Goal: Information Seeking & Learning: Find specific fact

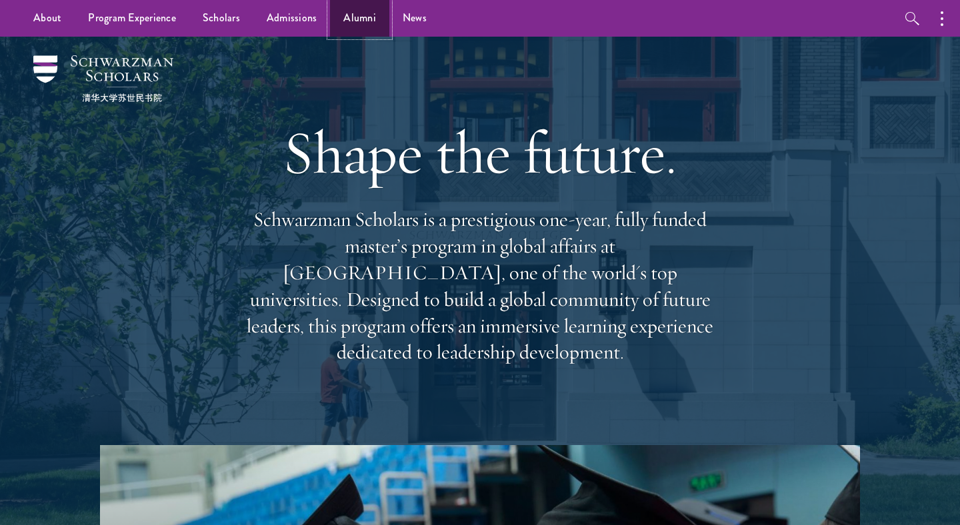
click at [339, 13] on link "Alumni" at bounding box center [359, 18] width 59 height 37
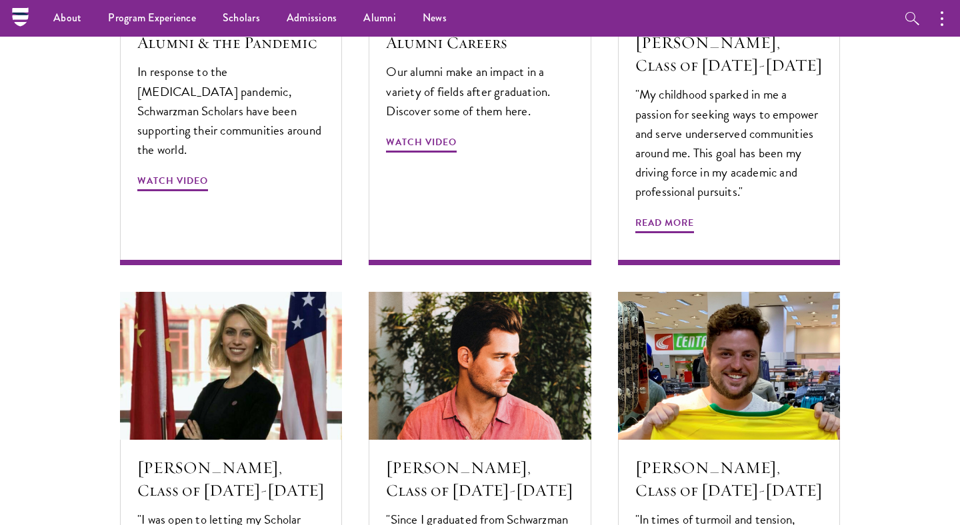
scroll to position [3724, 0]
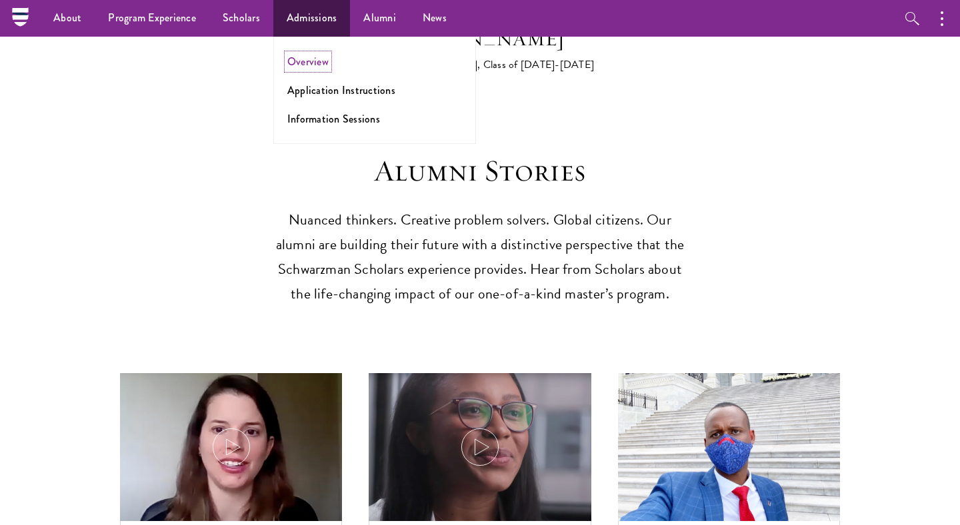
click at [302, 61] on link "Overview" at bounding box center [307, 61] width 41 height 15
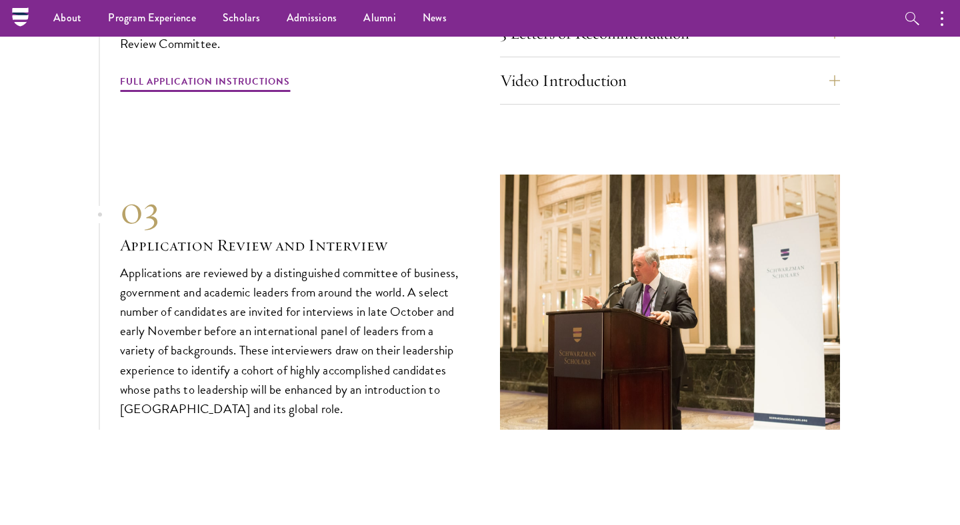
scroll to position [3728, 0]
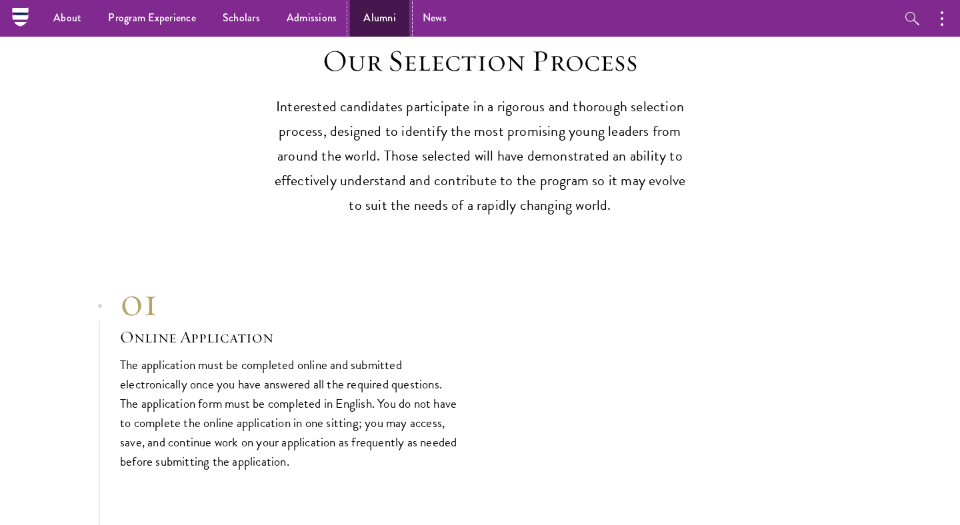
click at [395, 19] on link "Alumni" at bounding box center [379, 18] width 59 height 37
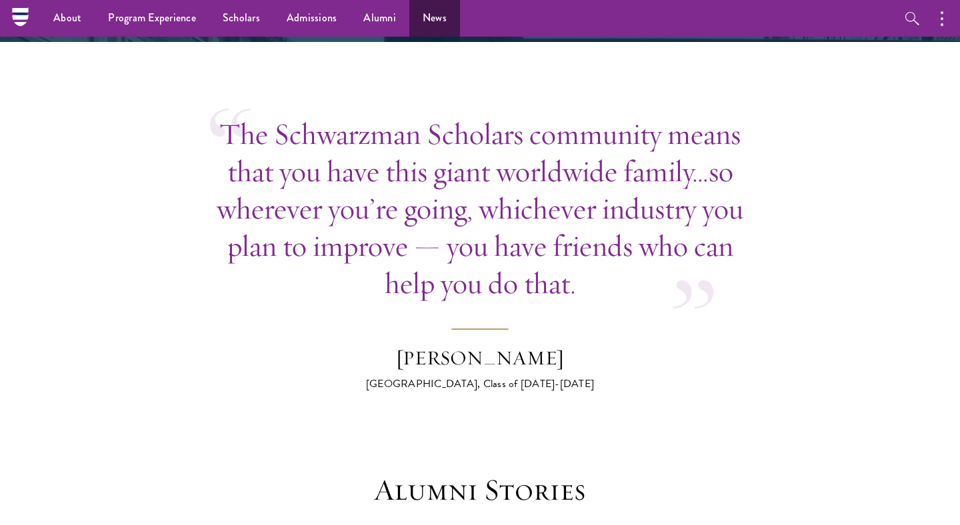
scroll to position [3008, 0]
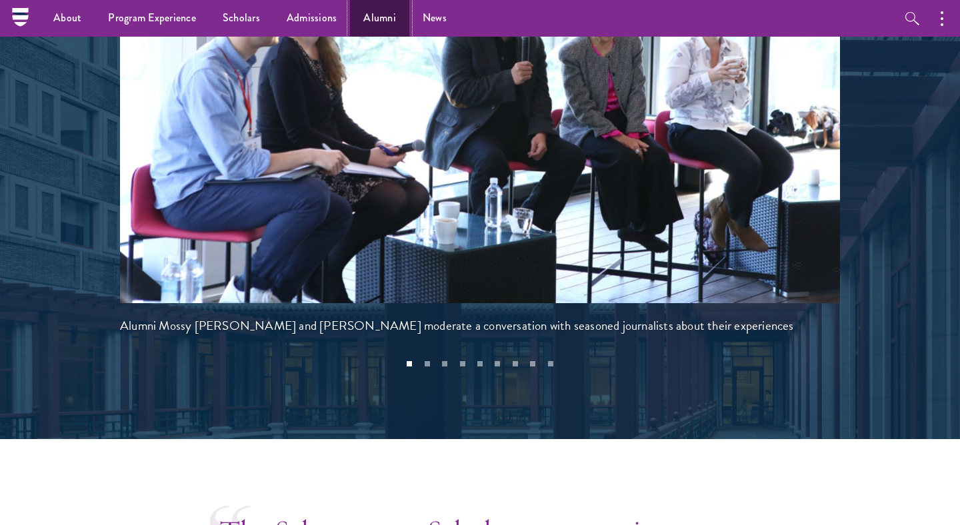
click at [364, 16] on link "Alumni" at bounding box center [379, 18] width 59 height 37
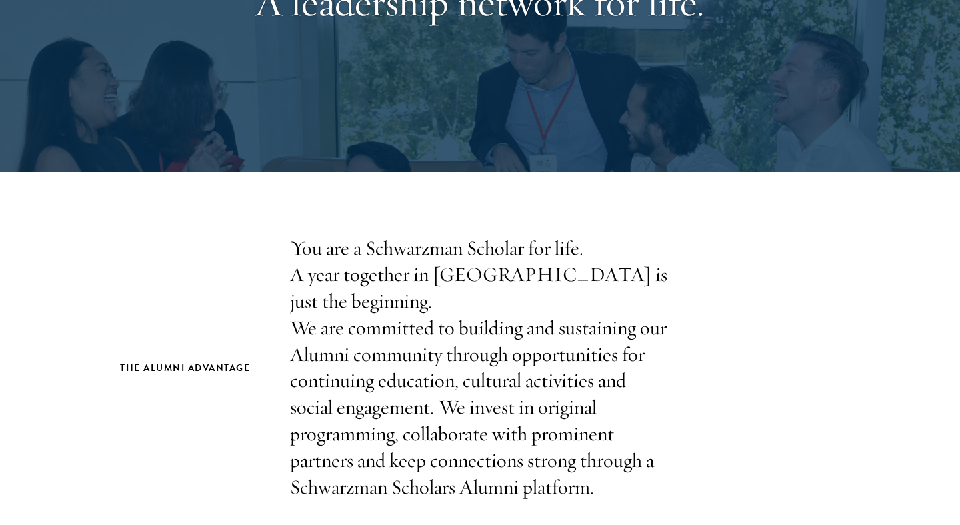
scroll to position [469, 0]
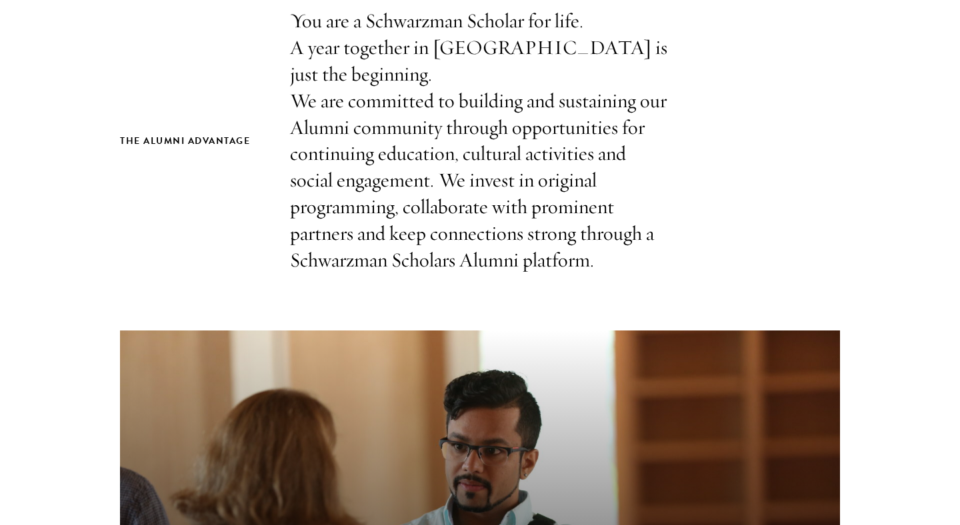
click at [391, 172] on p "You are a Schwarzman Scholar for life. A year together in Beijing is just the b…" at bounding box center [480, 141] width 380 height 266
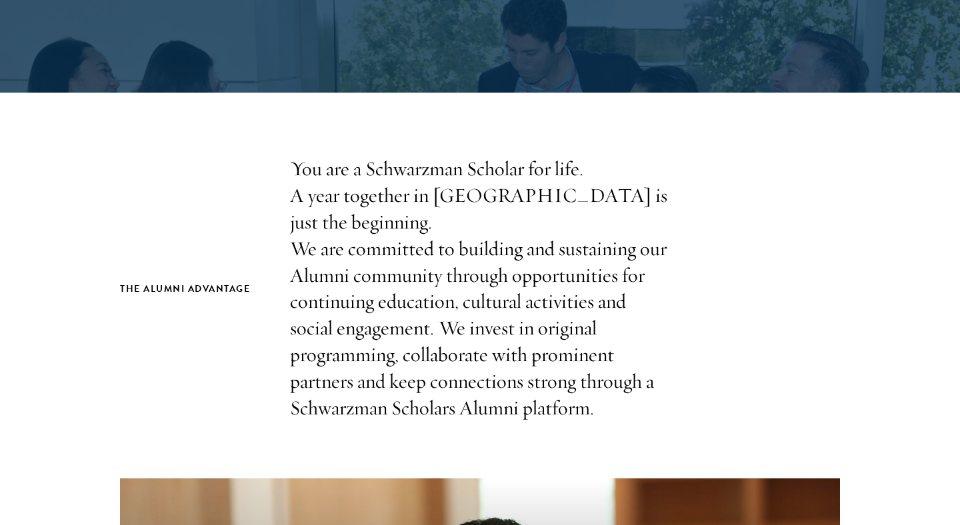
scroll to position [0, 0]
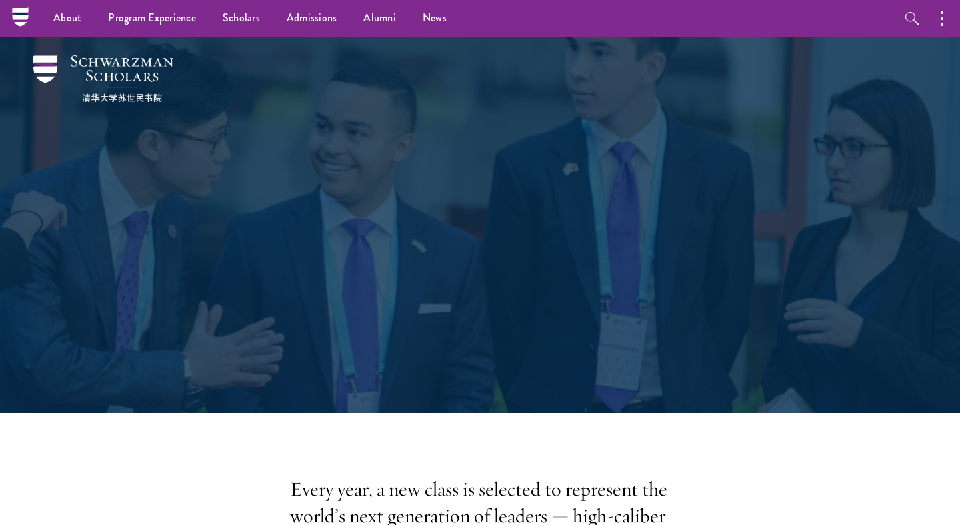
scroll to position [3728, 0]
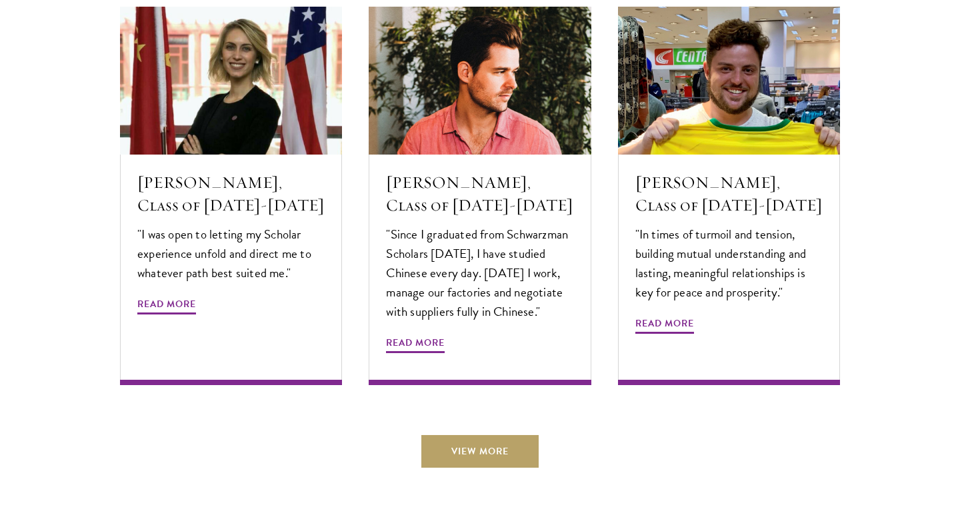
scroll to position [4734, 0]
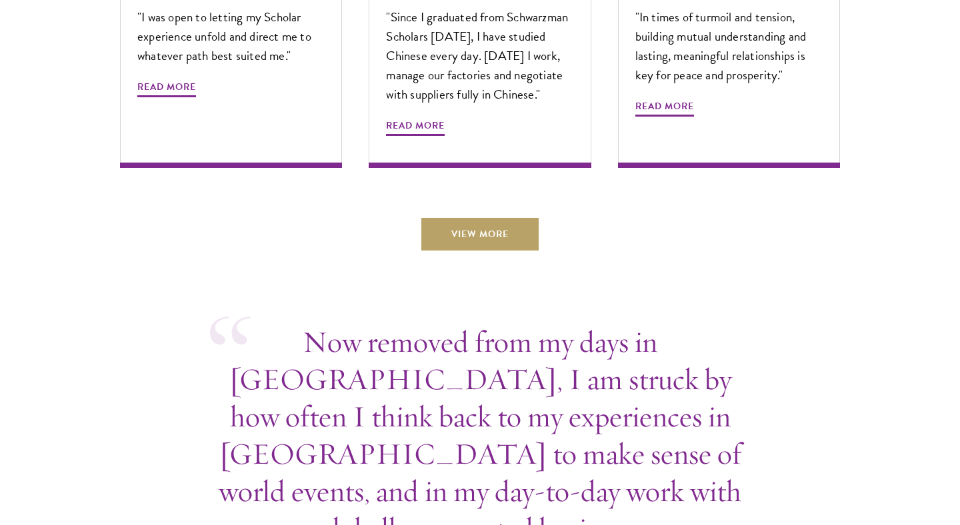
click at [475, 218] on link "View More" at bounding box center [479, 234] width 117 height 32
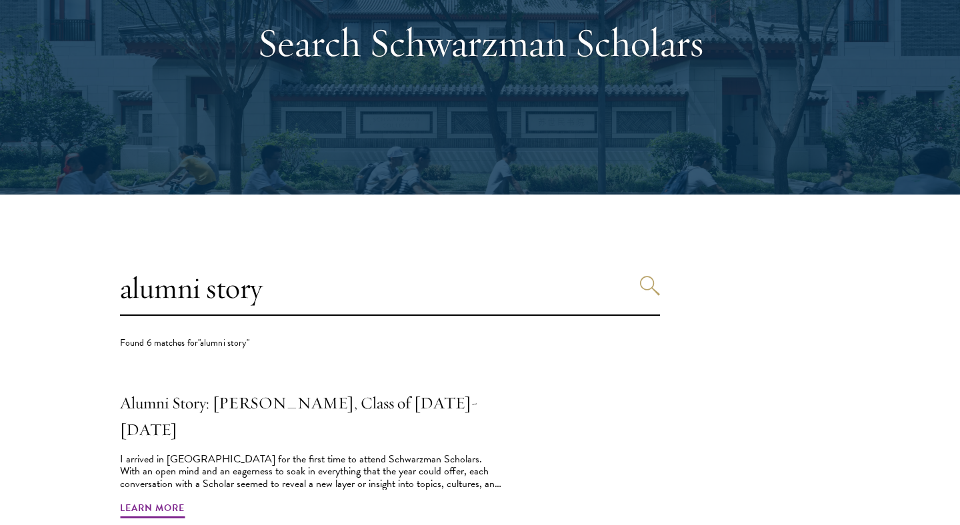
scroll to position [311, 0]
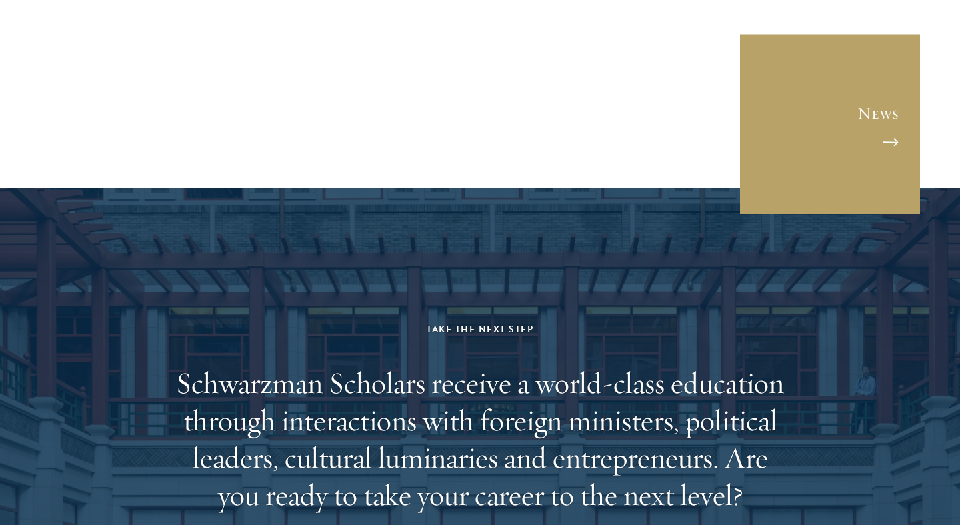
scroll to position [5808, 0]
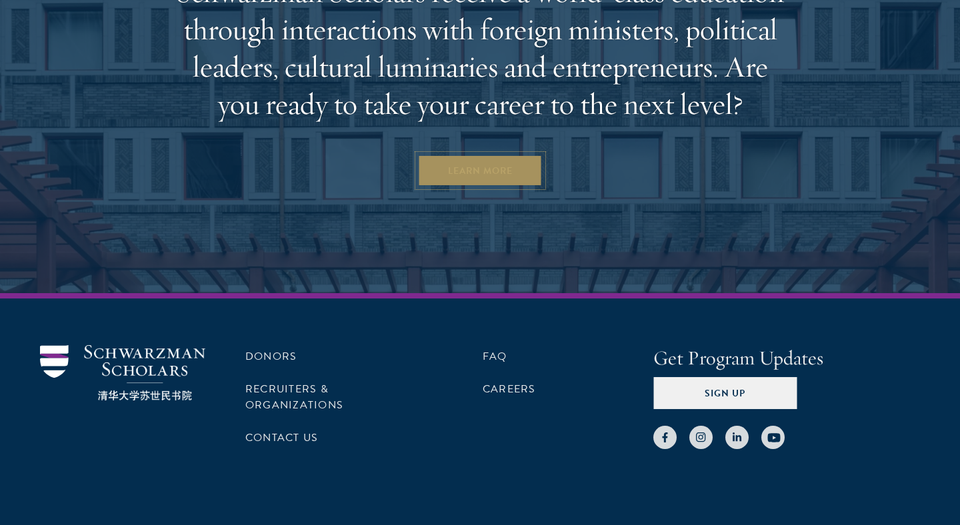
click at [507, 155] on link "Learn More" at bounding box center [480, 171] width 125 height 32
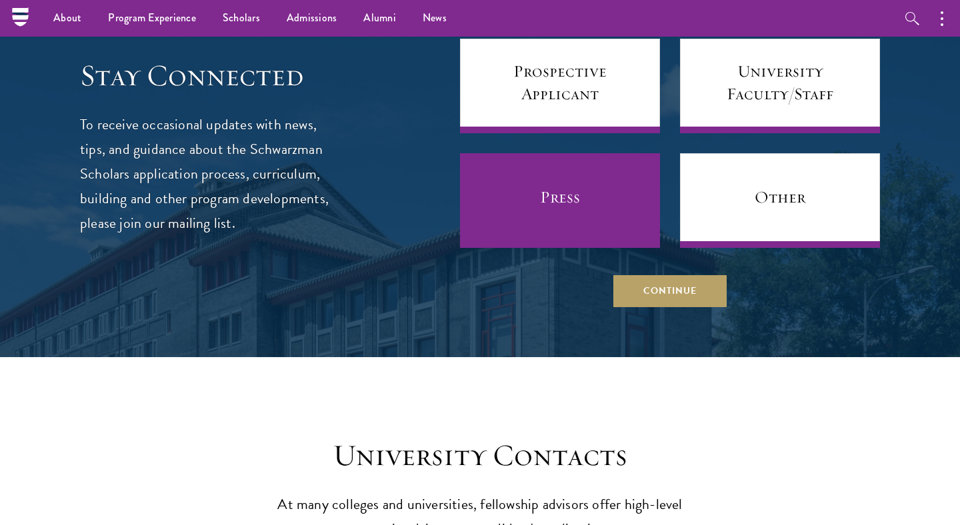
scroll to position [5202, 0]
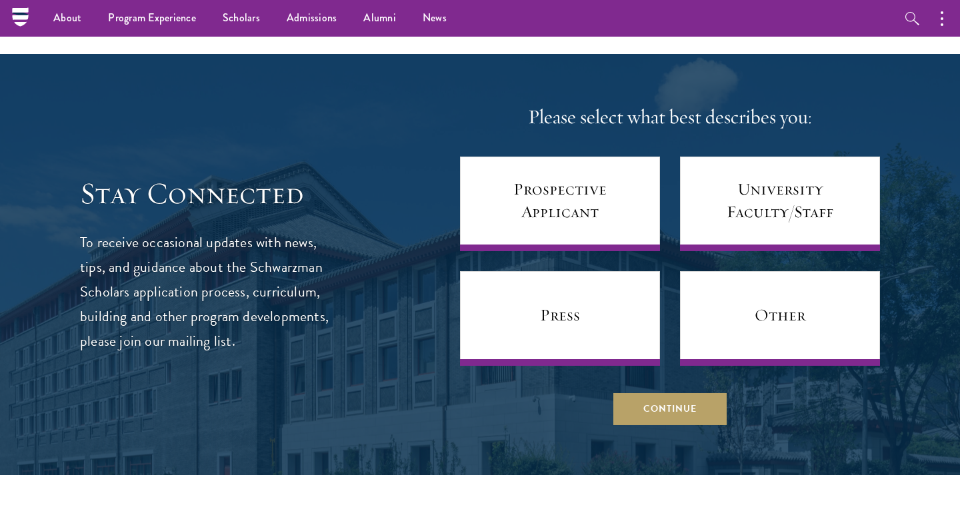
click at [685, 356] on div "Please select what best describes you: Prospective Applicant University Faculty…" at bounding box center [670, 264] width 420 height 321
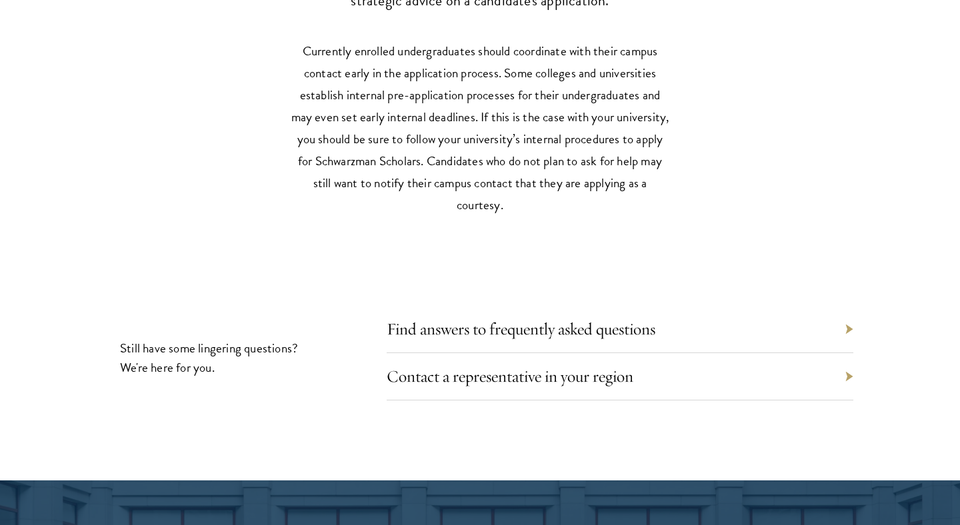
scroll to position [5852, 0]
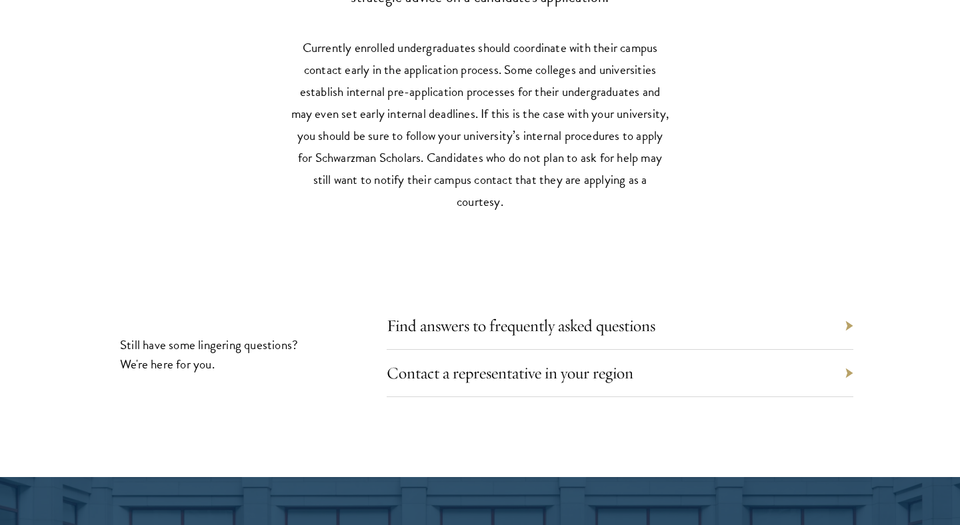
click at [655, 360] on div "Contact a representative in your region" at bounding box center [620, 373] width 467 height 47
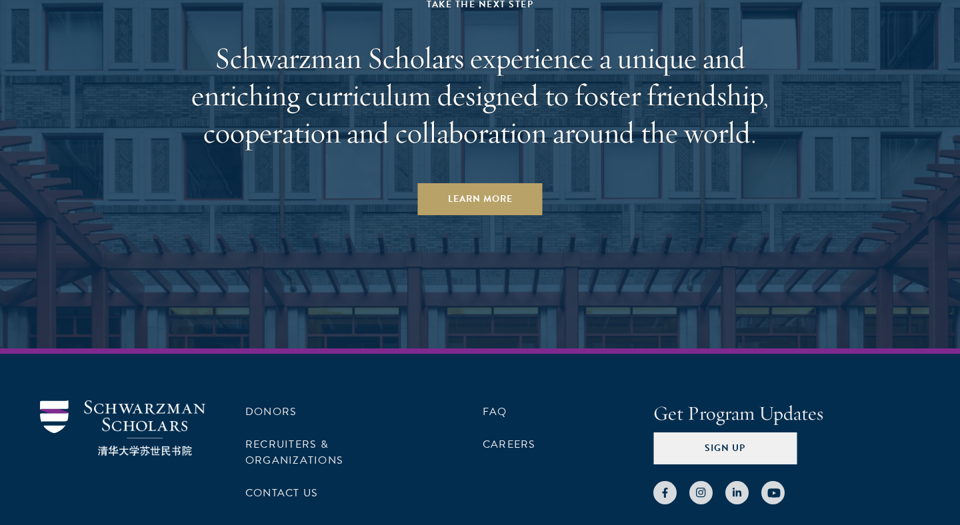
scroll to position [6559, 0]
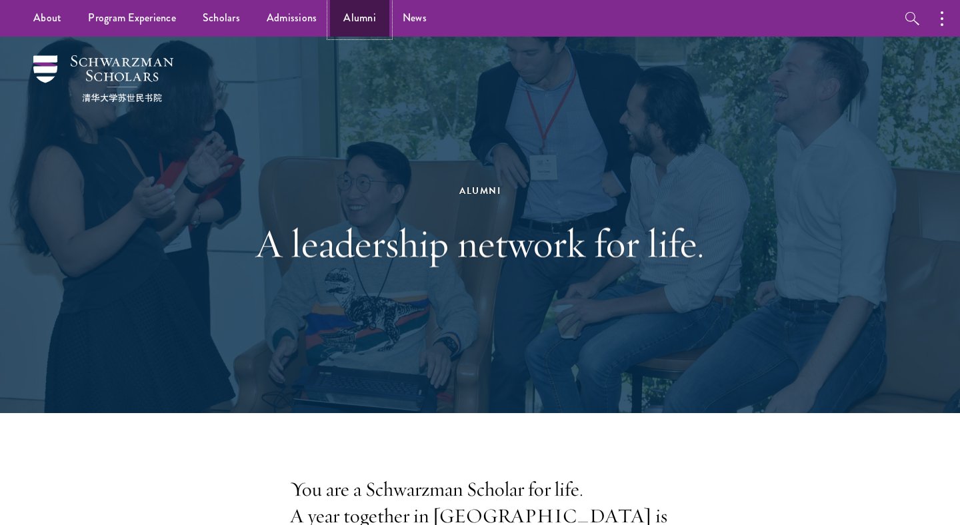
click at [355, 26] on link "Alumni" at bounding box center [359, 18] width 59 height 37
click at [233, 27] on link "Scholars" at bounding box center [221, 18] width 64 height 37
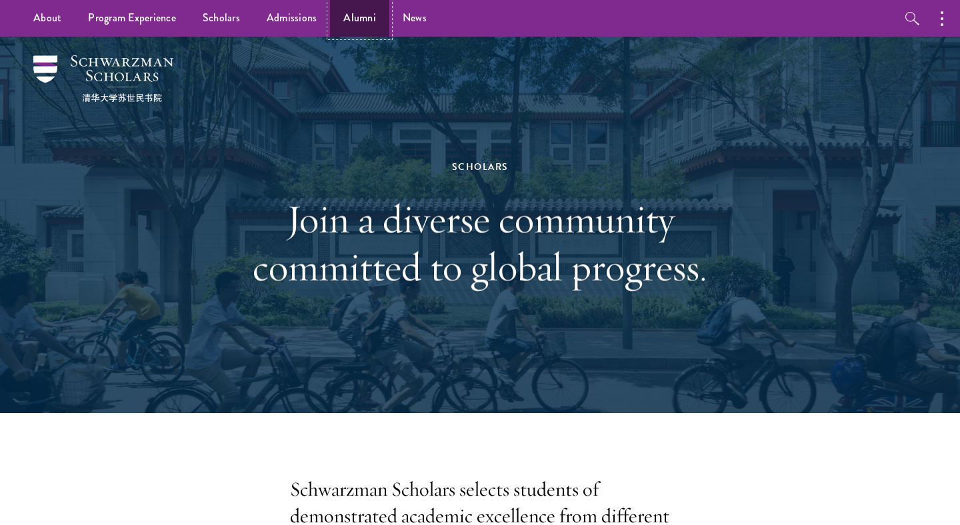
click at [341, 25] on link "Alumni" at bounding box center [359, 18] width 59 height 37
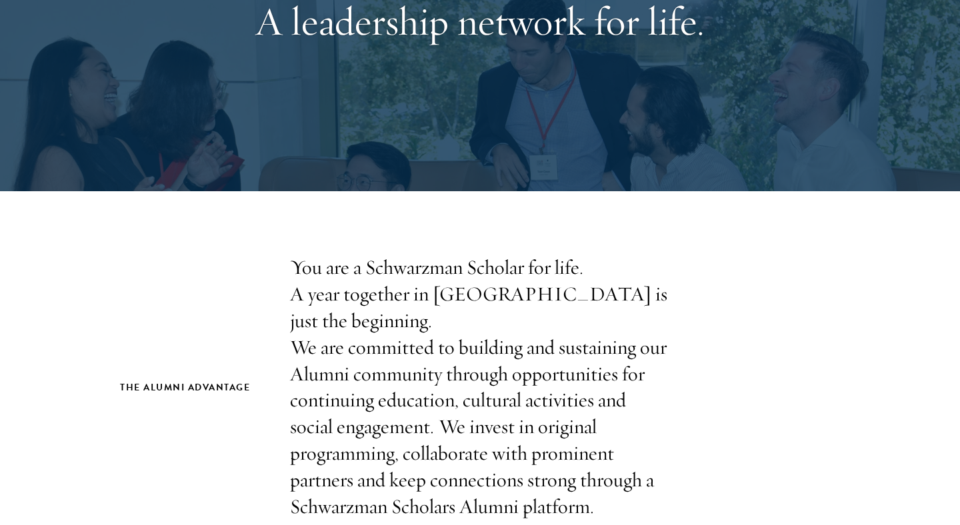
scroll to position [349, 0]
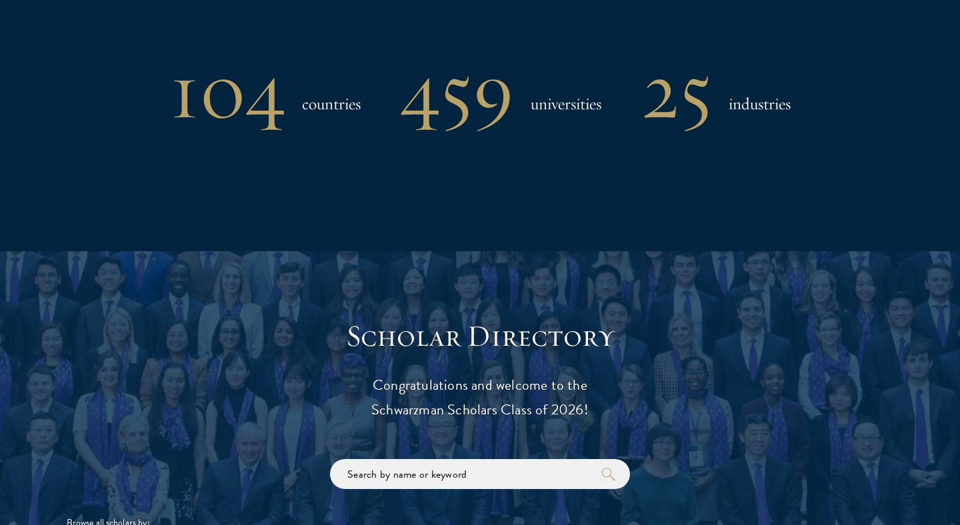
scroll to position [1555, 0]
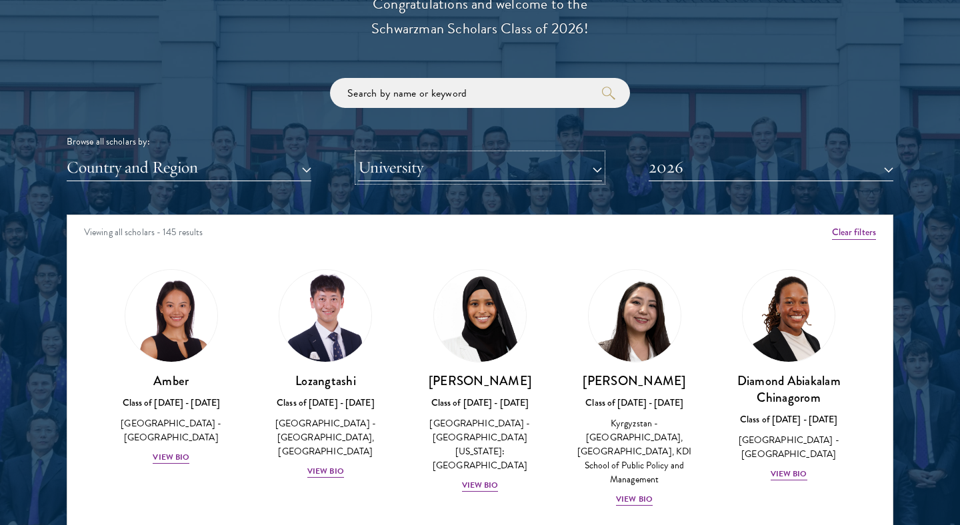
click at [426, 171] on button "University" at bounding box center [480, 167] width 245 height 27
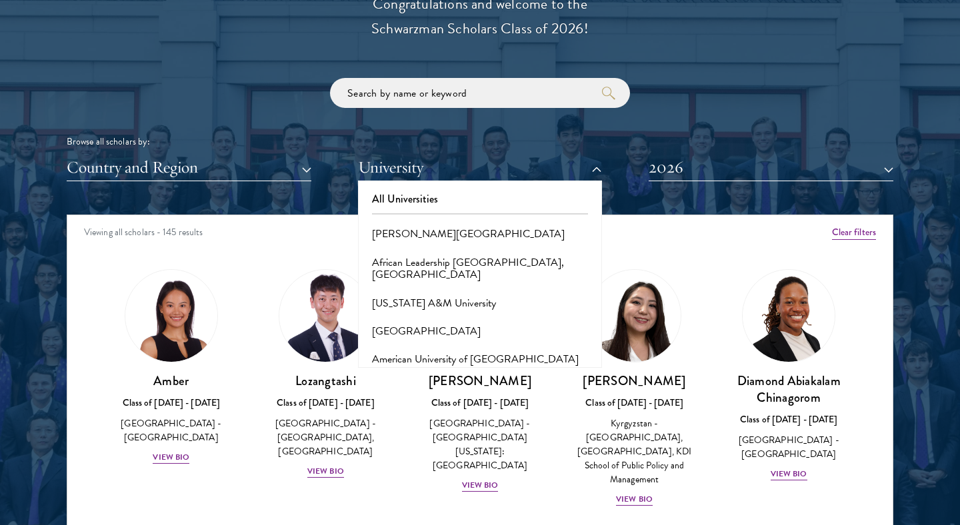
click at [230, 151] on div "Browse all scholars by: Country and Region All Countries and Regions [GEOGRAPHI…" at bounding box center [480, 129] width 827 height 103
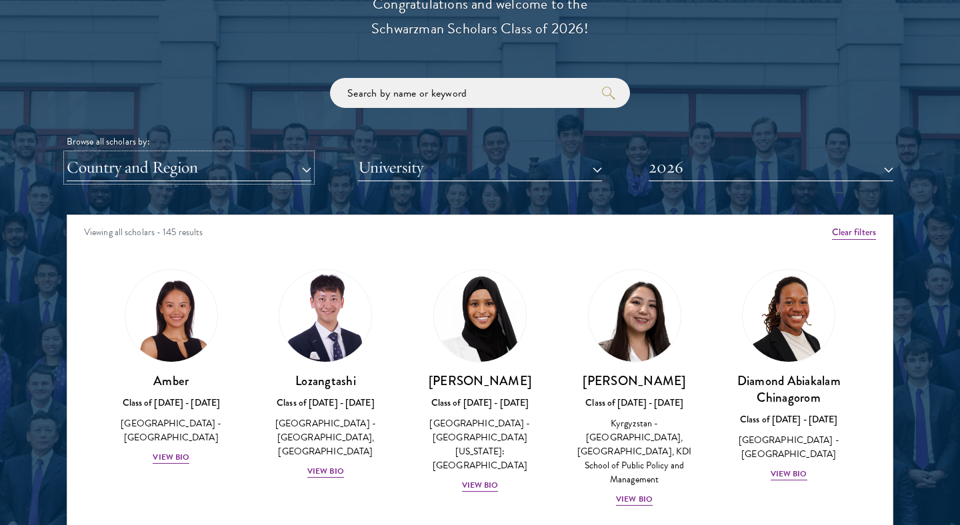
click at [229, 161] on button "Country and Region" at bounding box center [189, 167] width 245 height 27
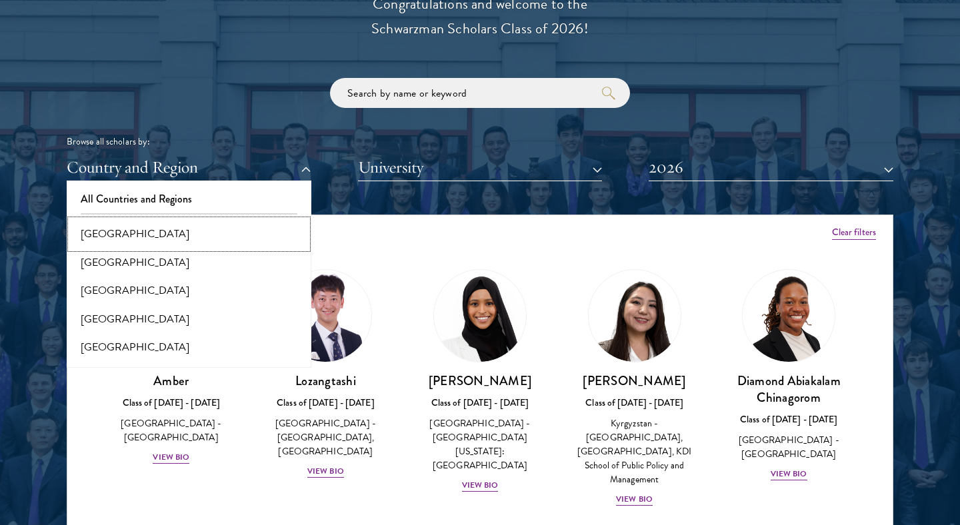
click at [141, 238] on button "[GEOGRAPHIC_DATA]" at bounding box center [189, 234] width 237 height 28
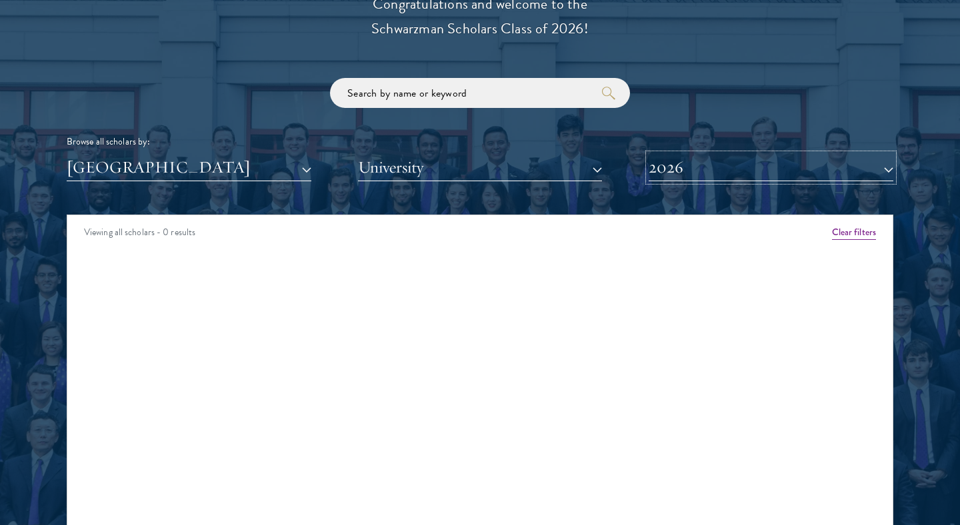
click at [693, 181] on button "2026" at bounding box center [771, 167] width 245 height 27
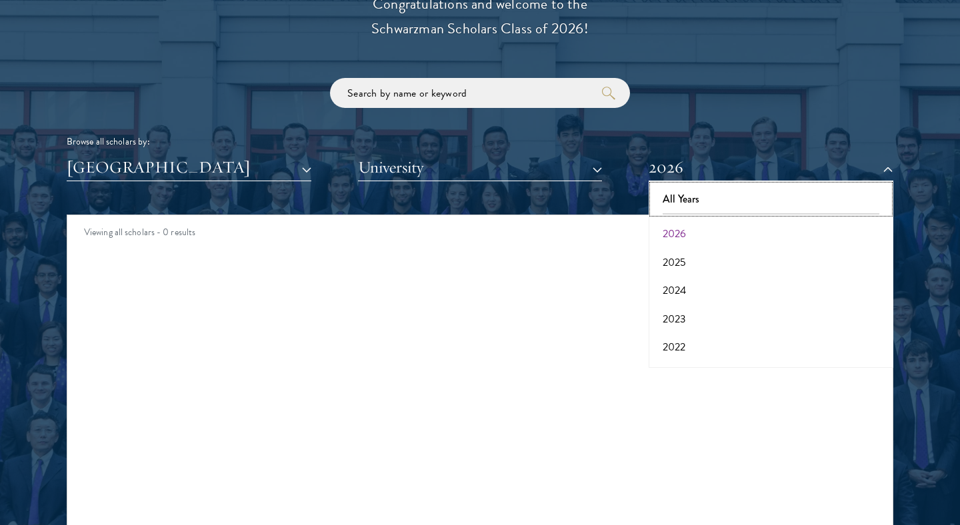
click at [678, 204] on button "All Years" at bounding box center [771, 199] width 237 height 28
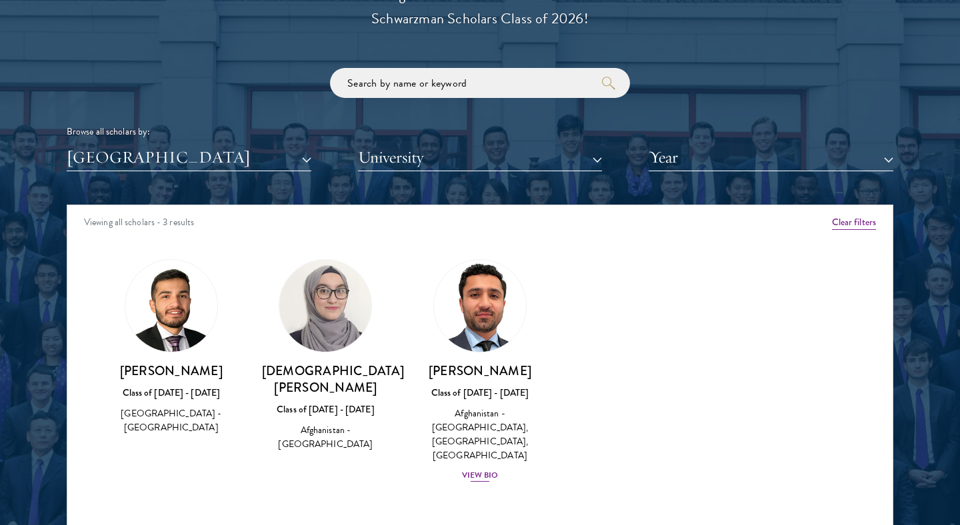
scroll to position [1566, 0]
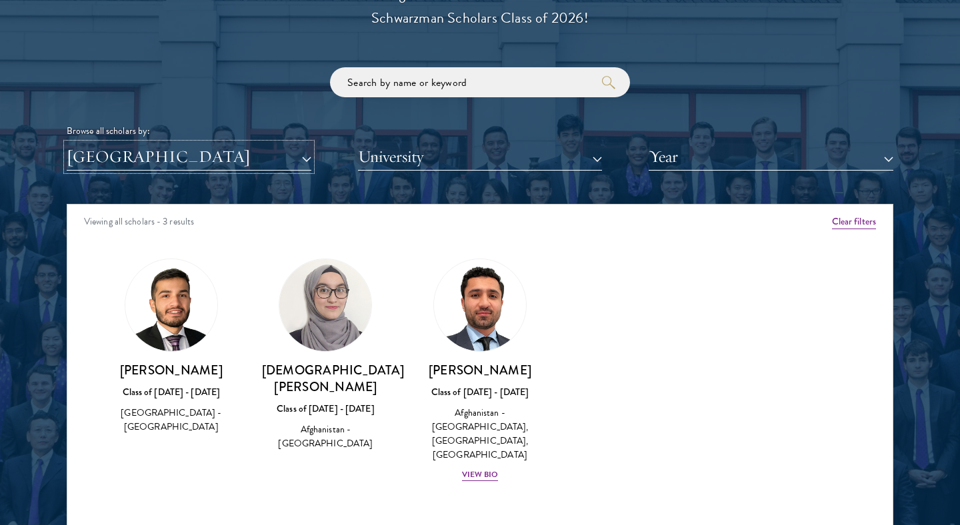
click at [133, 168] on button "[GEOGRAPHIC_DATA]" at bounding box center [189, 156] width 245 height 27
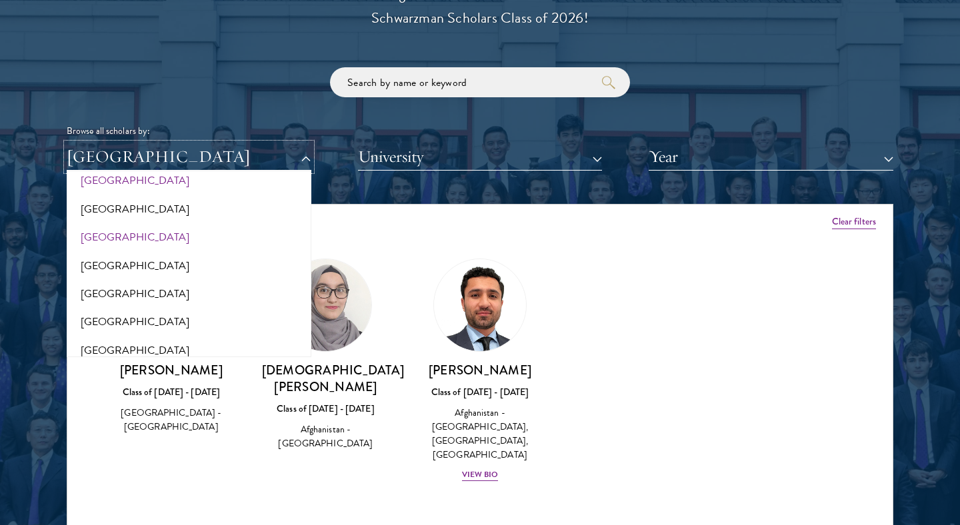
scroll to position [0, 0]
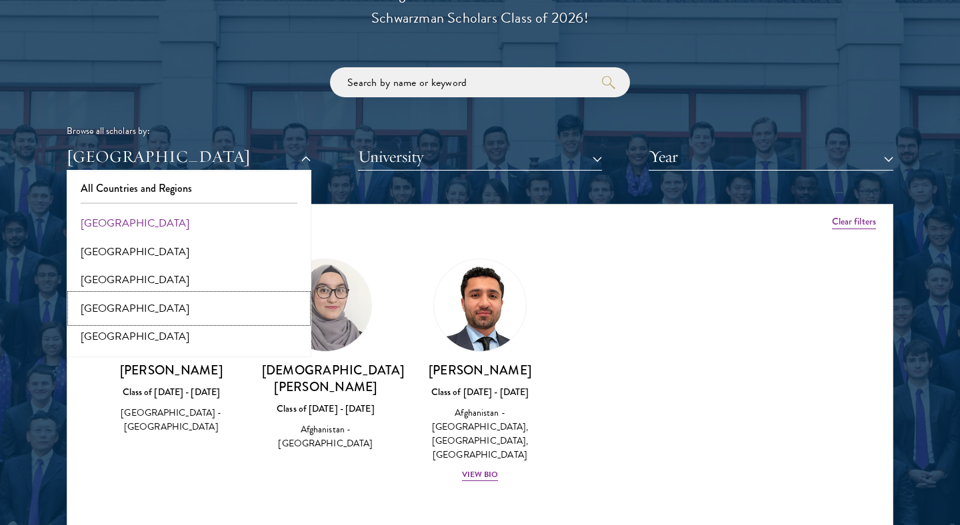
click at [117, 308] on button "[GEOGRAPHIC_DATA]" at bounding box center [189, 309] width 237 height 28
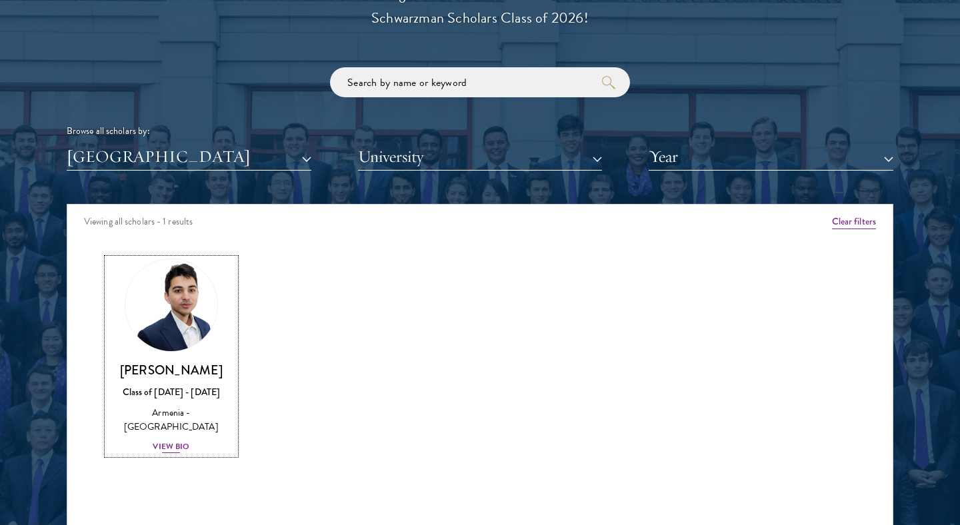
click at [175, 441] on div "View Bio" at bounding box center [171, 447] width 37 height 13
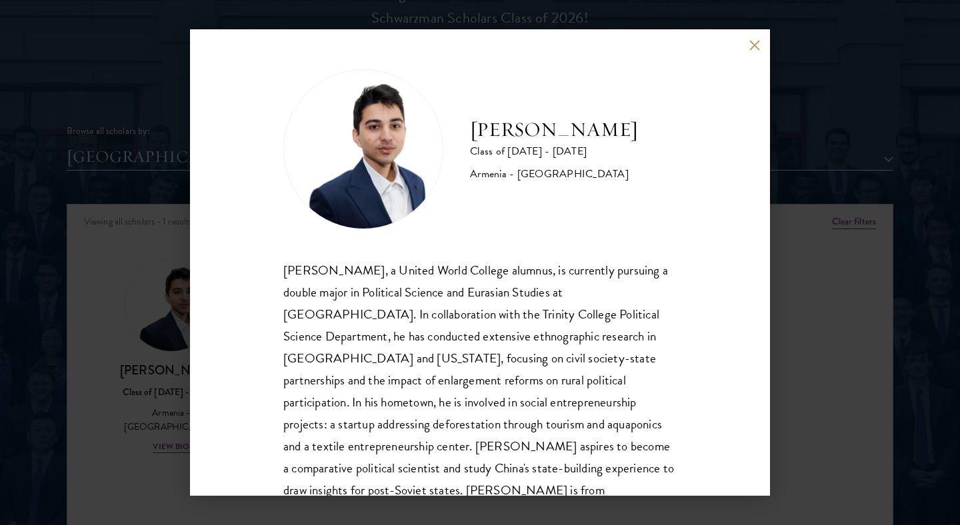
scroll to position [23, 0]
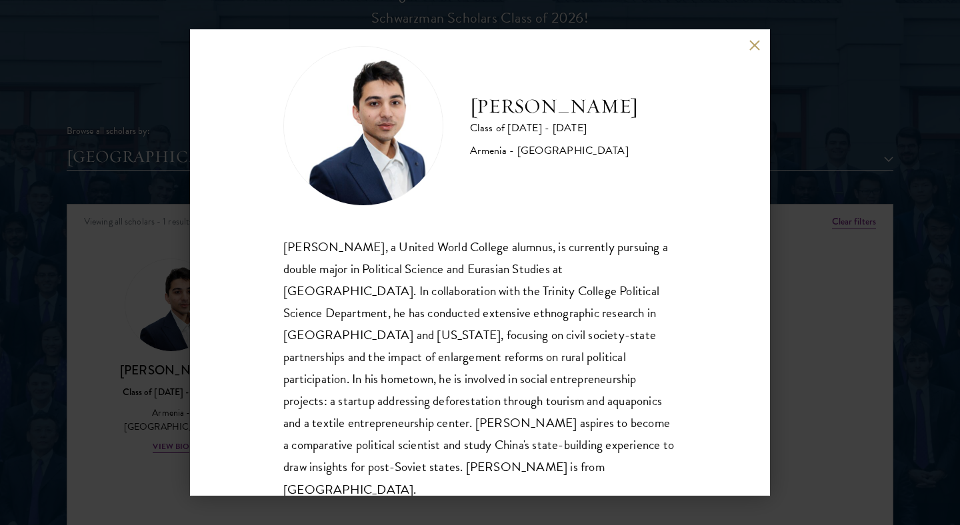
click at [171, 333] on div "[PERSON_NAME] Class of [DATE] - [DATE] [GEOGRAPHIC_DATA] - [GEOGRAPHIC_DATA] [P…" at bounding box center [480, 262] width 960 height 525
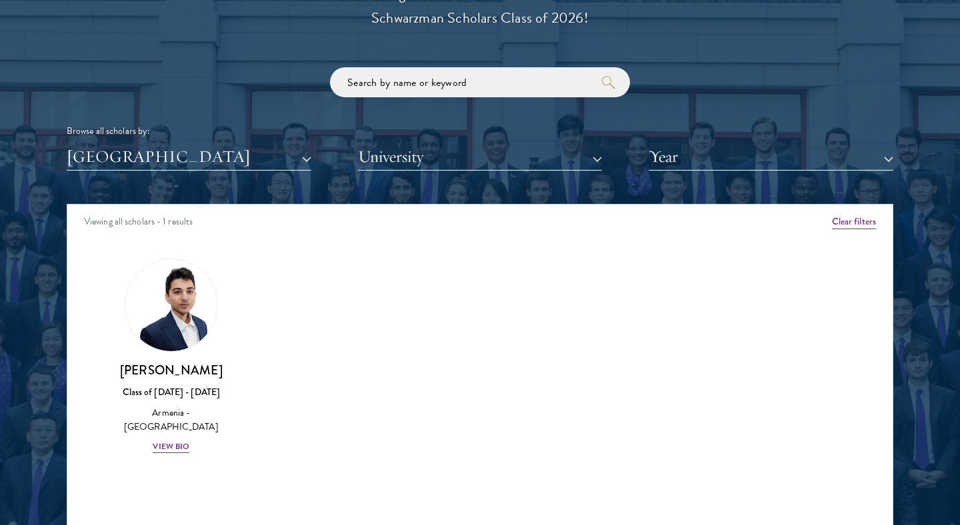
click at [169, 257] on div "[PERSON_NAME] Class of [DATE] - [DATE] [GEOGRAPHIC_DATA] - [GEOGRAPHIC_DATA] Vi…" at bounding box center [171, 356] width 155 height 223
click at [185, 173] on div "Scholar Directory Congratulations and welcome to the Schwarzman Scholars Class …" at bounding box center [480, 265] width 827 height 678
click at [187, 165] on button "[GEOGRAPHIC_DATA]" at bounding box center [189, 156] width 245 height 27
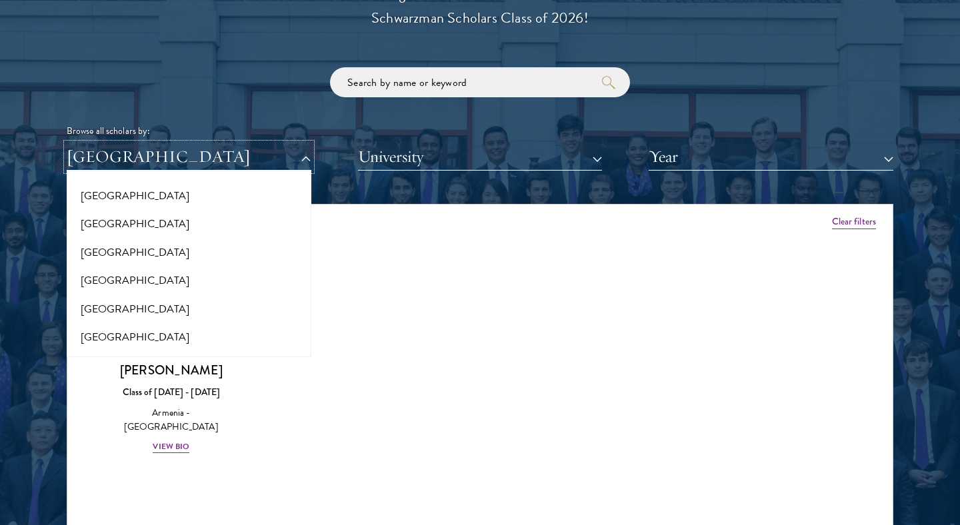
scroll to position [1287, 0]
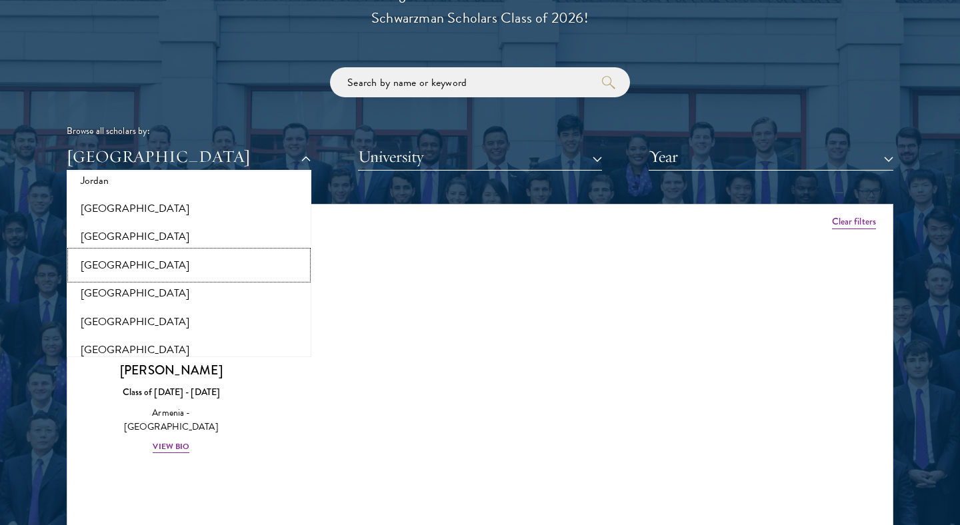
click at [144, 267] on button "[GEOGRAPHIC_DATA]" at bounding box center [189, 265] width 237 height 28
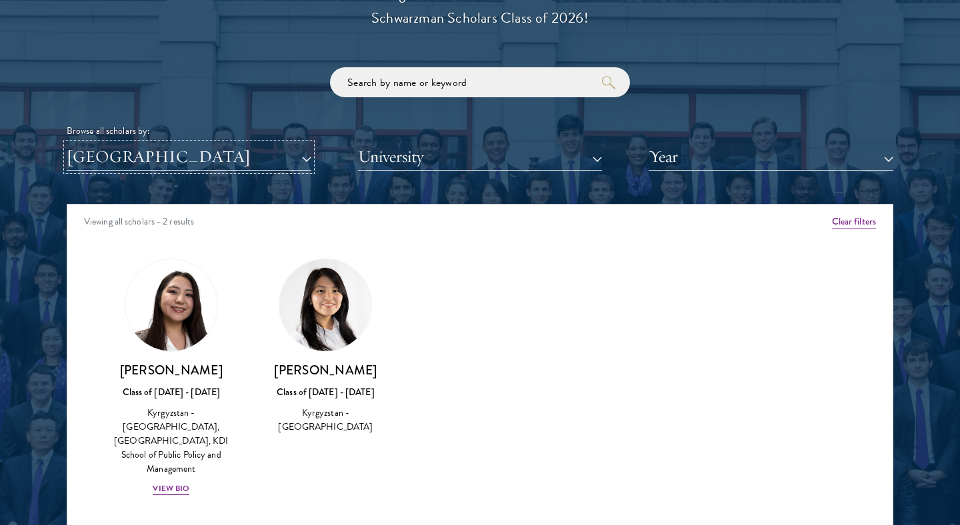
click at [189, 157] on button "[GEOGRAPHIC_DATA]" at bounding box center [189, 156] width 245 height 27
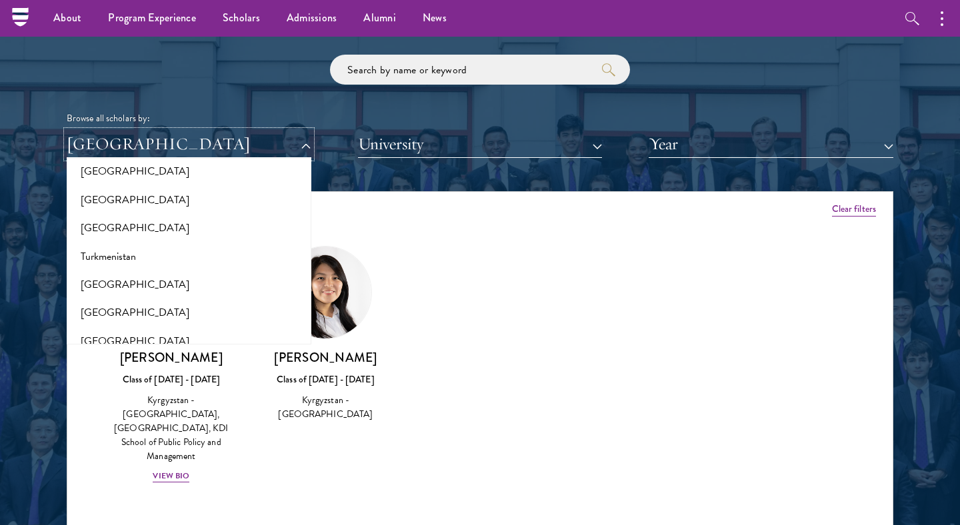
scroll to position [2622, 0]
click at [137, 259] on button "Turkmenistan" at bounding box center [189, 258] width 237 height 28
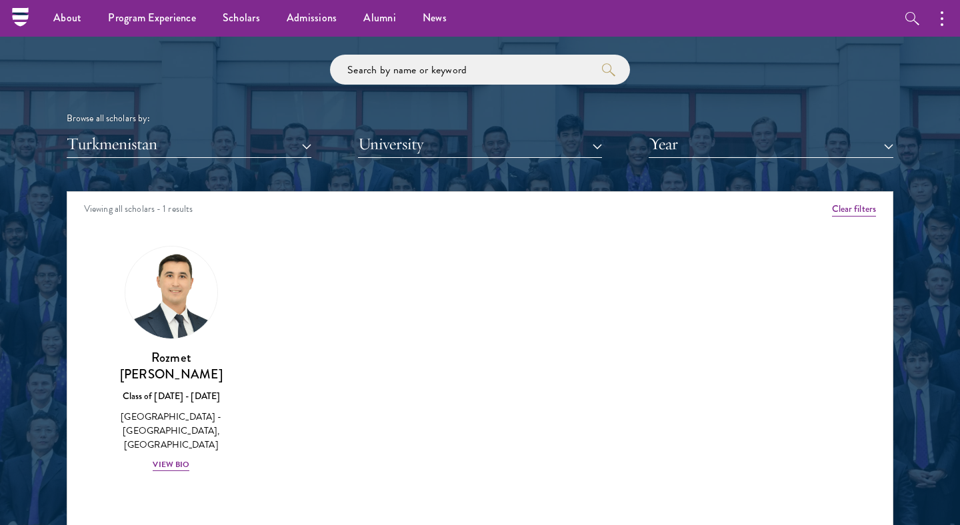
click at [187, 162] on div "Scholar Directory Congratulations and welcome to the Schwarzman Scholars Class …" at bounding box center [480, 252] width 827 height 678
click at [187, 149] on button "Turkmenistan" at bounding box center [189, 144] width 245 height 27
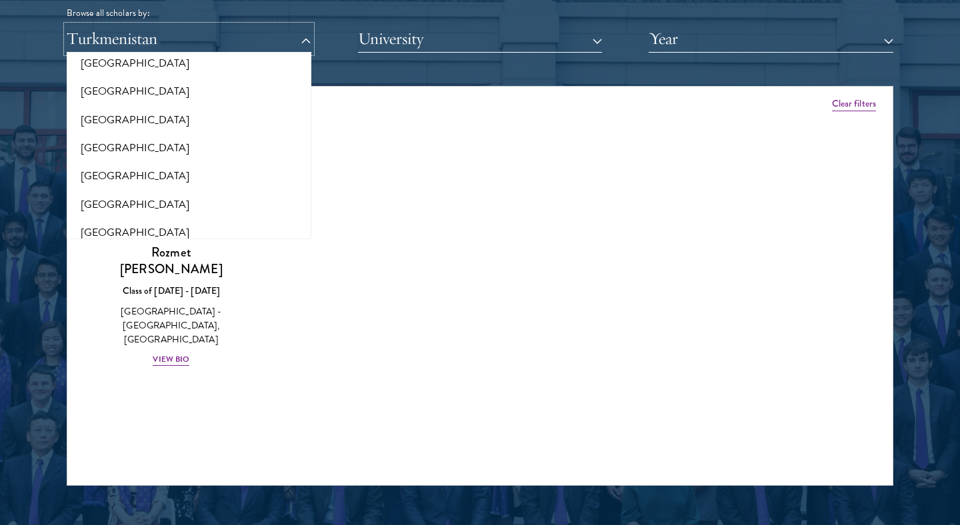
scroll to position [1730, 0]
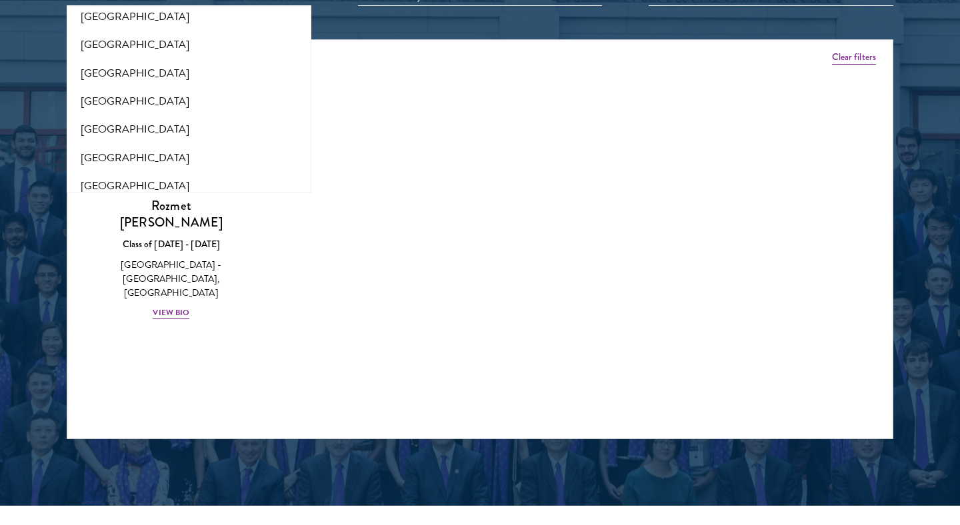
click at [311, 265] on div "Amber Class of [DATE] - [DATE] [GEOGRAPHIC_DATA] - [GEOGRAPHIC_DATA] View Bio C…" at bounding box center [479, 218] width 825 height 283
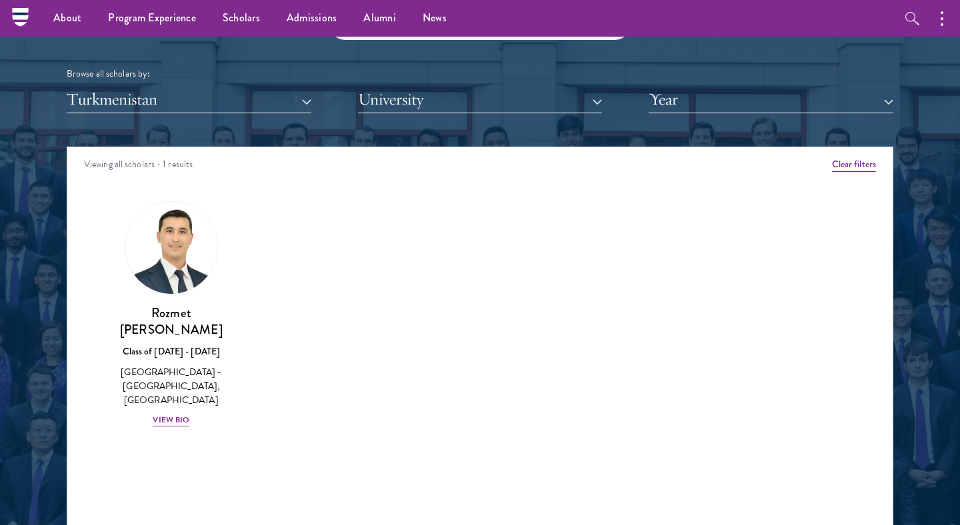
scroll to position [1517, 0]
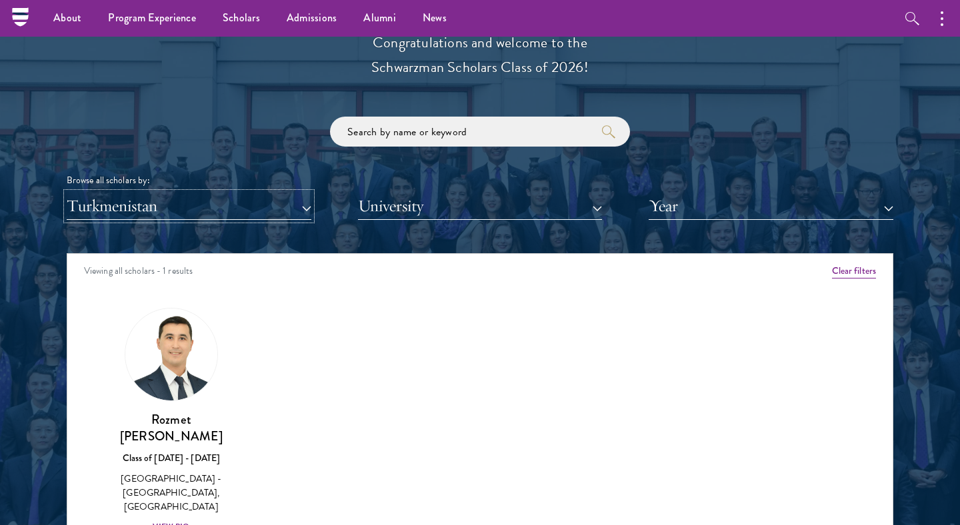
click at [170, 213] on button "Turkmenistan" at bounding box center [189, 206] width 245 height 27
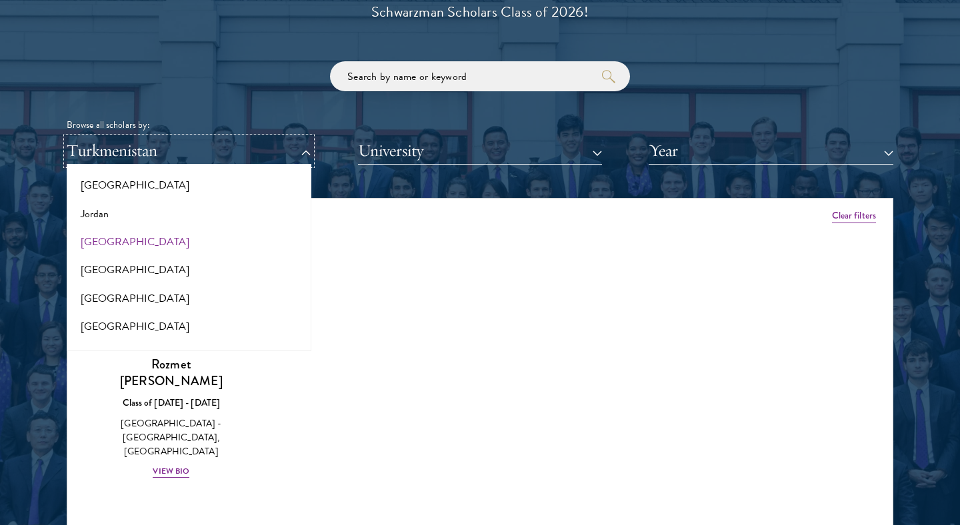
scroll to position [1285, 0]
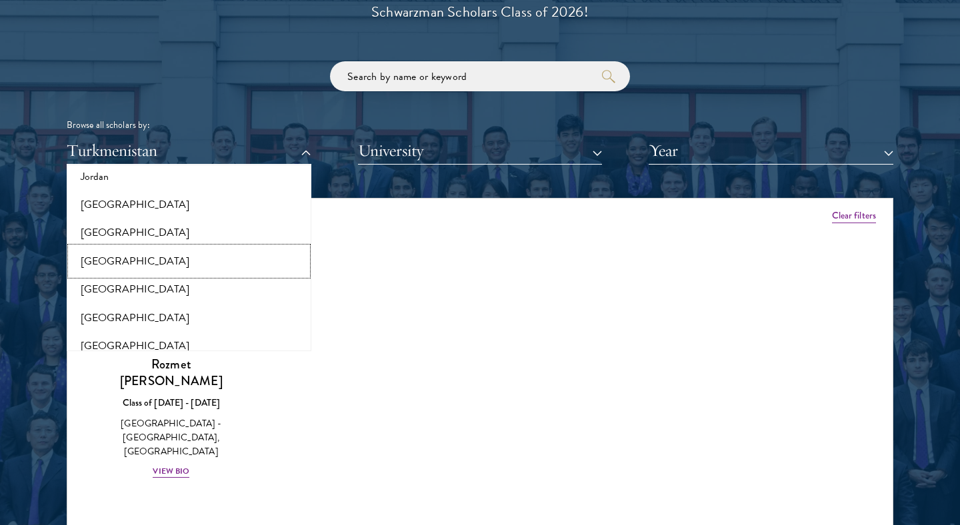
click at [143, 271] on button "[GEOGRAPHIC_DATA]" at bounding box center [189, 261] width 237 height 28
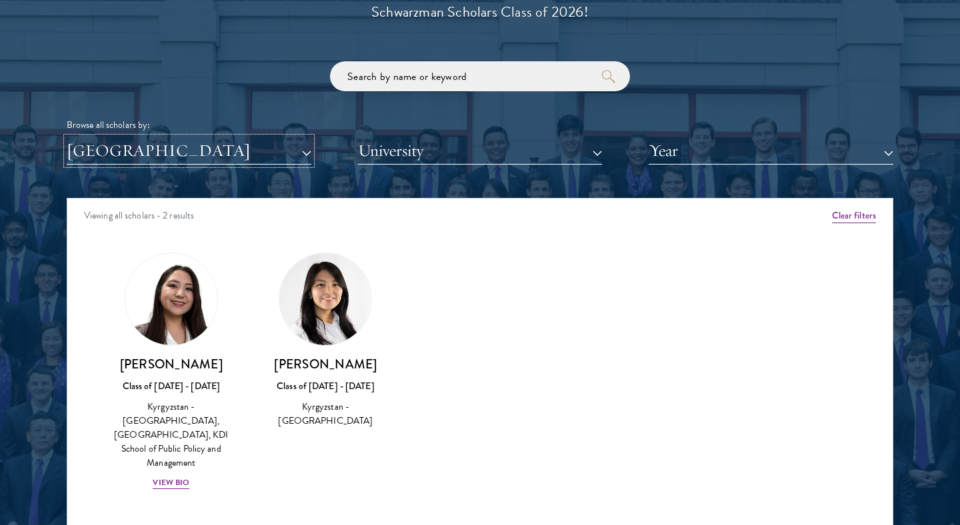
click at [176, 160] on button "[GEOGRAPHIC_DATA]" at bounding box center [189, 150] width 245 height 27
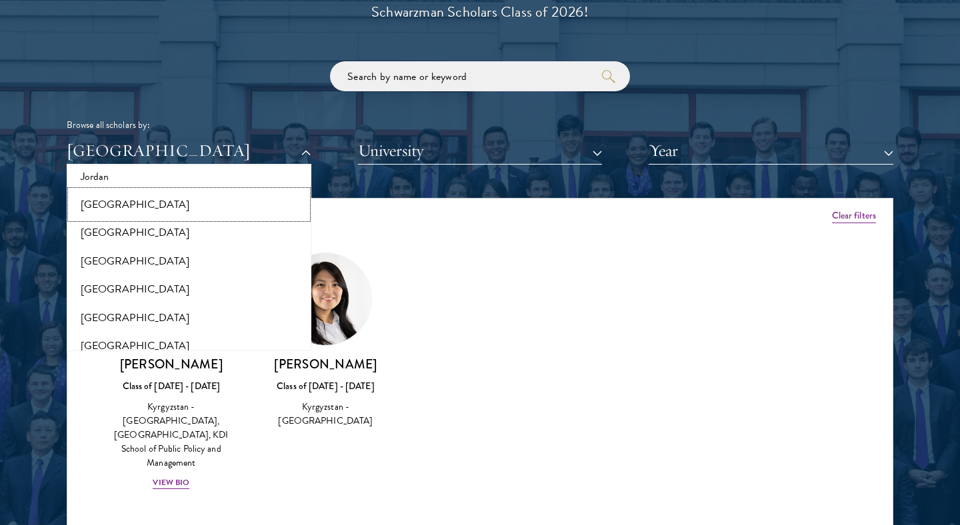
click at [122, 211] on button "[GEOGRAPHIC_DATA]" at bounding box center [189, 205] width 237 height 28
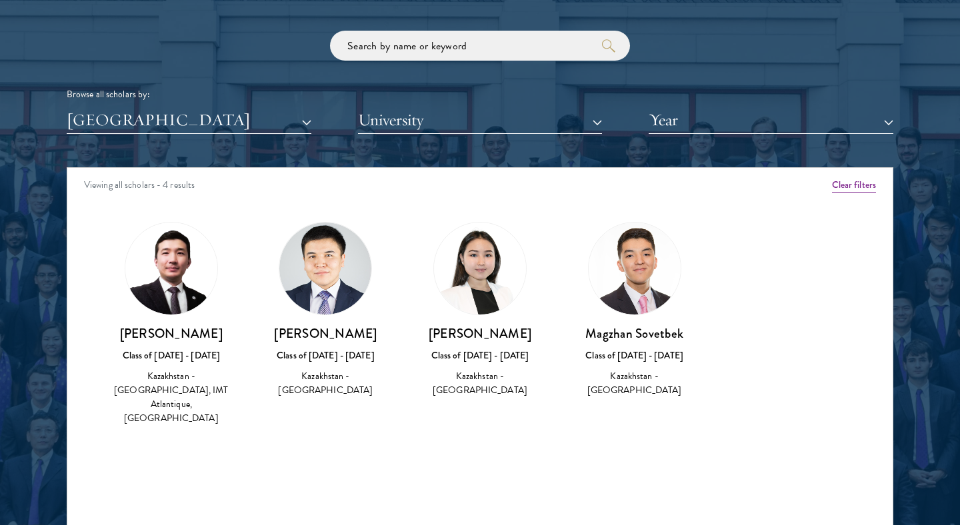
scroll to position [1669, 0]
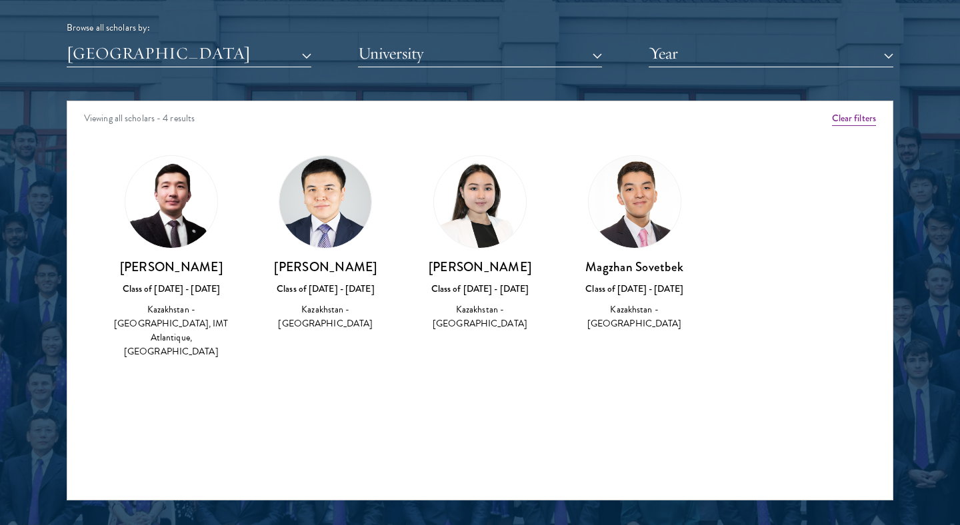
drag, startPoint x: 531, startPoint y: 269, endPoint x: 419, endPoint y: 268, distance: 112.0
click at [419, 268] on h3 "[PERSON_NAME]" at bounding box center [480, 267] width 128 height 17
copy h3 "[PERSON_NAME]"
click at [324, 195] on img at bounding box center [325, 202] width 92 height 92
drag, startPoint x: 696, startPoint y: 257, endPoint x: 715, endPoint y: 272, distance: 24.7
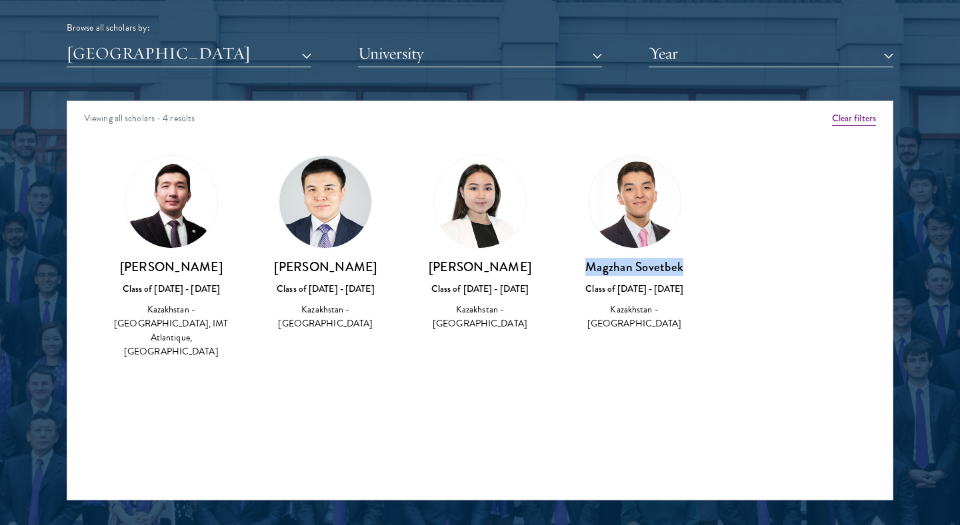
click at [715, 272] on div "Amber Class of [DATE] - [DATE] [GEOGRAPHIC_DATA] - [GEOGRAPHIC_DATA] View Bio C…" at bounding box center [479, 269] width 825 height 261
copy h3 "Magzhan Sovetbek"
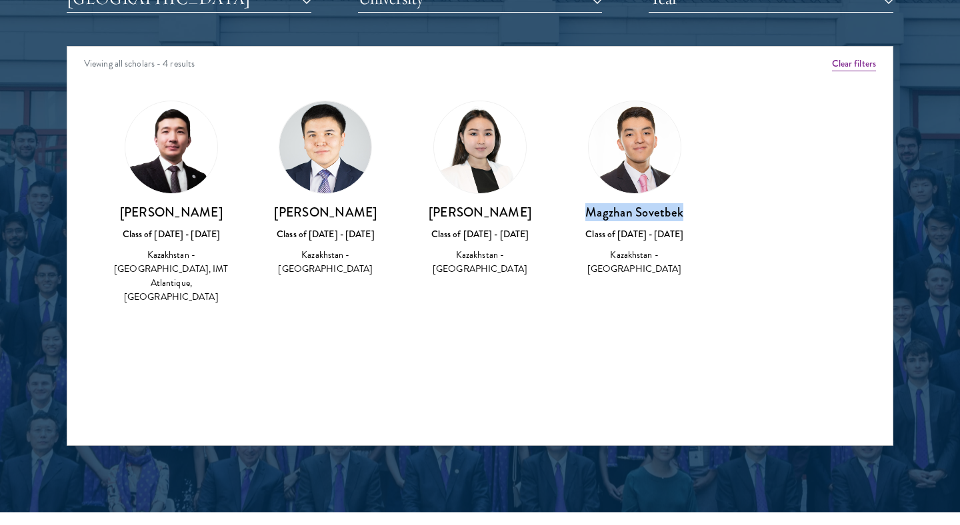
scroll to position [1735, 0]
